Goal: Check status: Check status

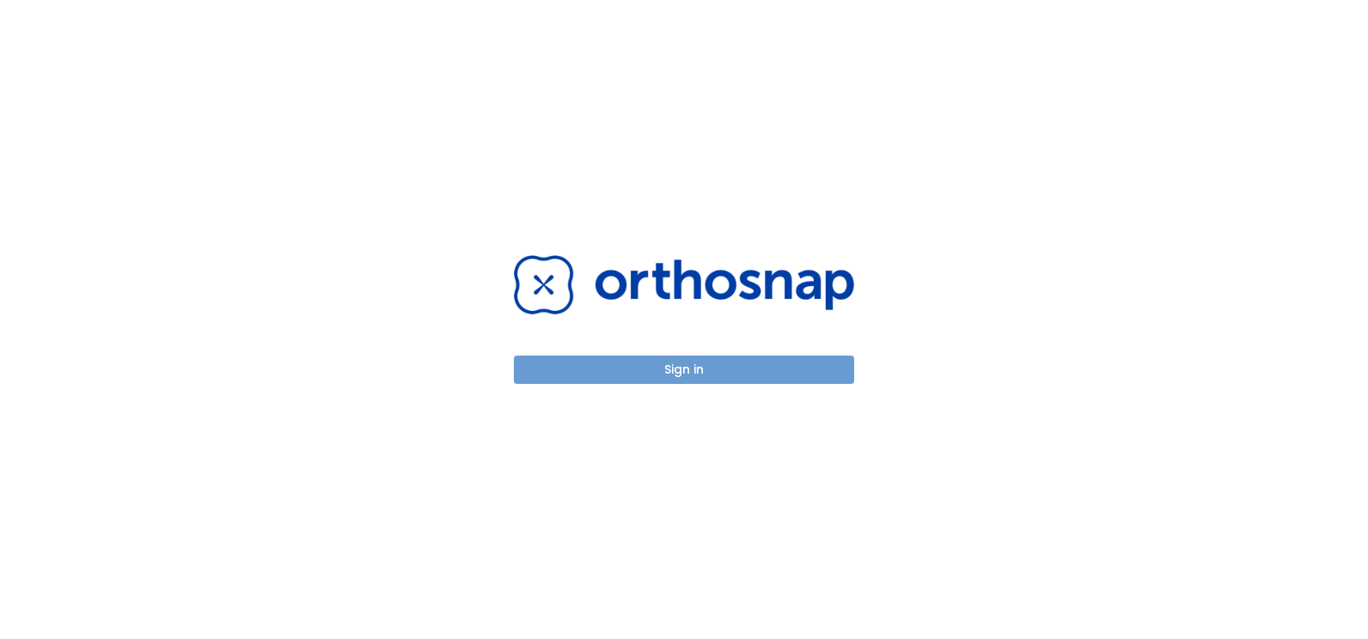
click at [700, 383] on button "Sign in" at bounding box center [684, 370] width 340 height 28
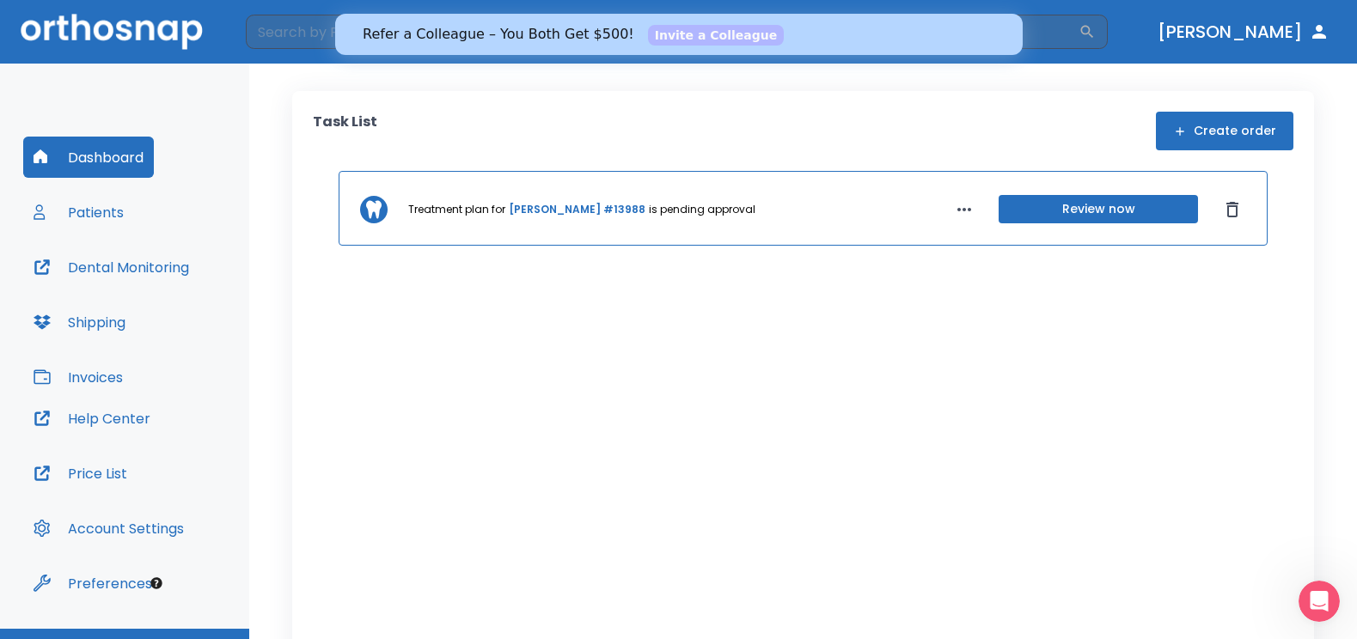
click at [97, 214] on button "Patients" at bounding box center [78, 212] width 111 height 41
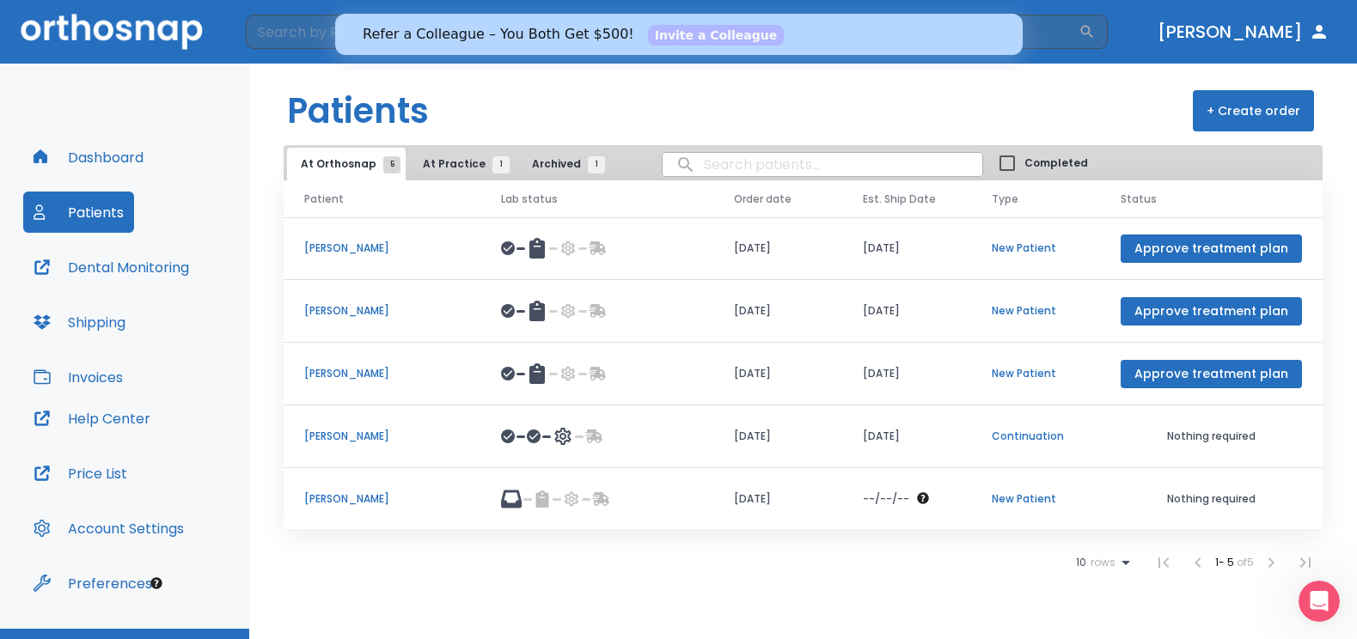
click at [348, 445] on td "Cindy Shull" at bounding box center [382, 437] width 197 height 63
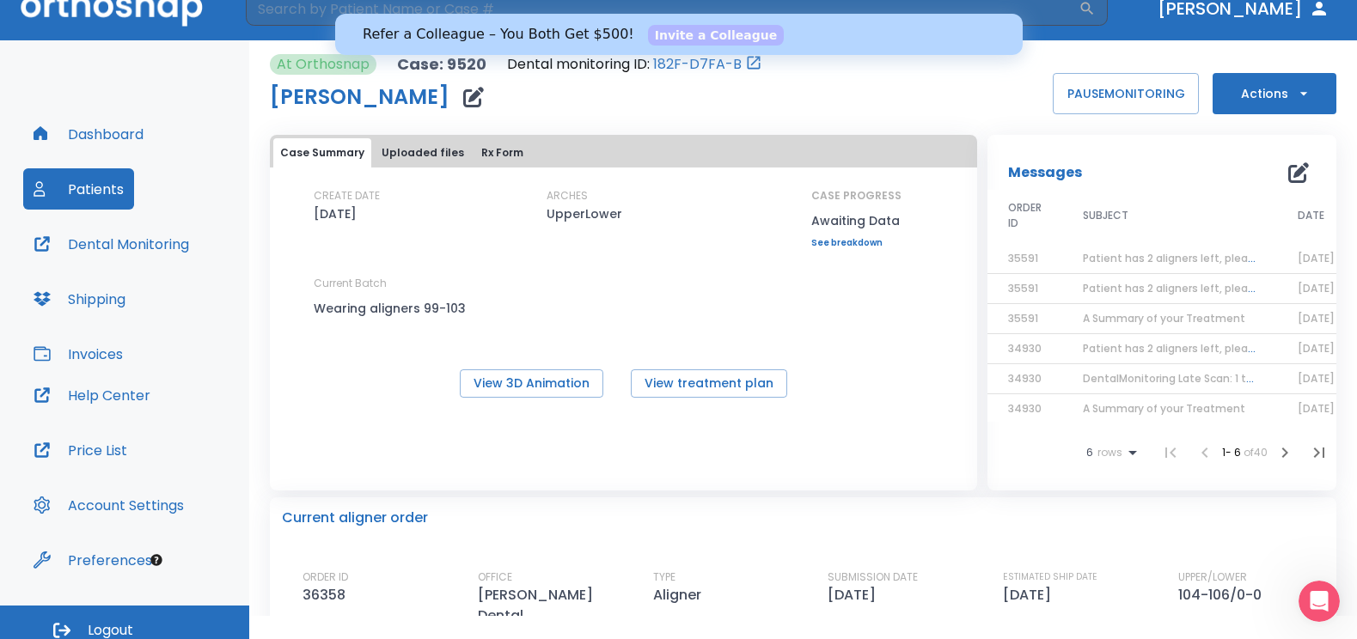
scroll to position [36, 0]
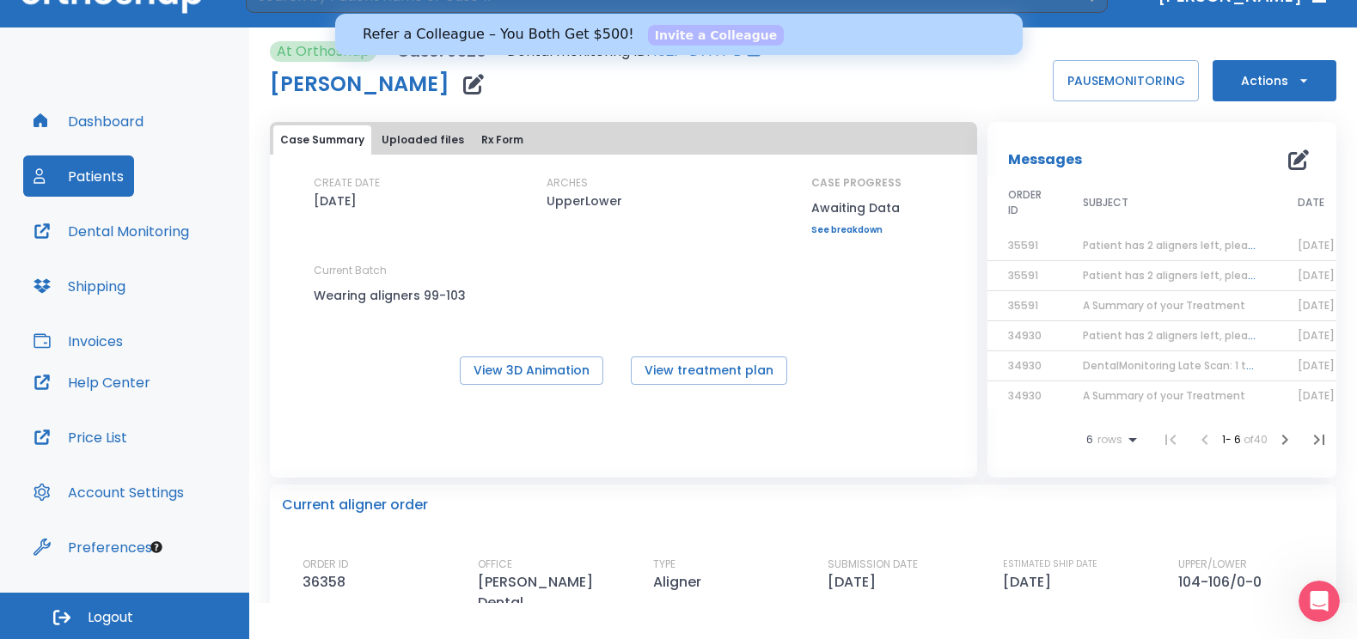
click at [115, 620] on span "Logout" at bounding box center [111, 617] width 46 height 19
